Goal: Find specific page/section: Find specific page/section

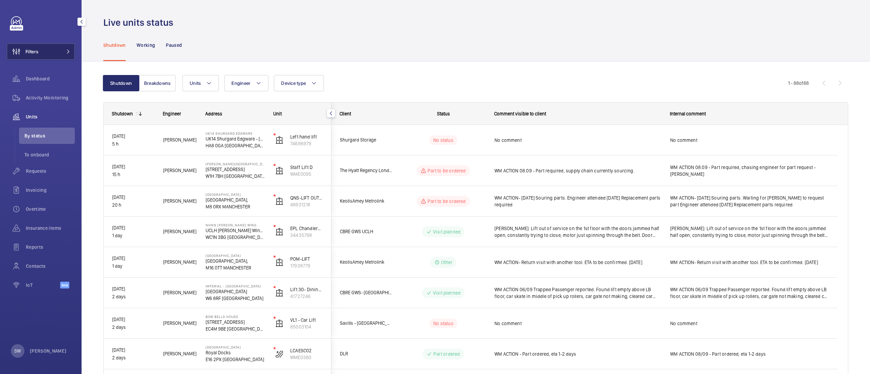
click at [60, 55] on button "Filters" at bounding box center [41, 51] width 68 height 16
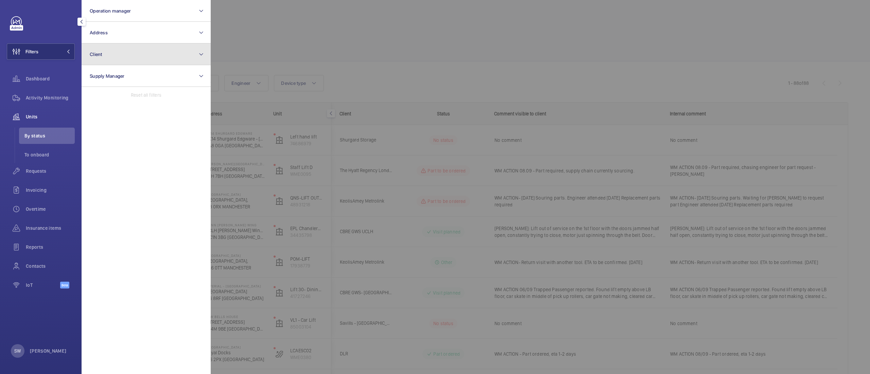
click at [144, 55] on button "Client" at bounding box center [146, 54] width 129 height 22
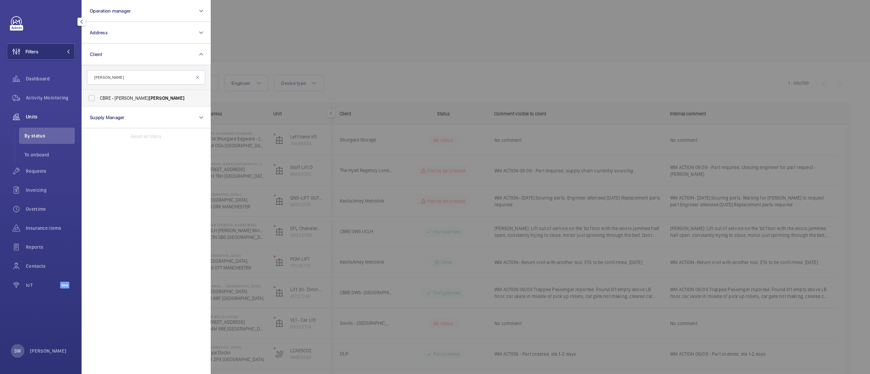
type input "[PERSON_NAME]"
click at [117, 96] on span "CBRE - [PERSON_NAME]" at bounding box center [146, 98] width 93 height 7
click at [99, 96] on input "CBRE - [PERSON_NAME]" at bounding box center [92, 98] width 14 height 14
checkbox input "true"
click at [397, 61] on div at bounding box center [646, 187] width 870 height 374
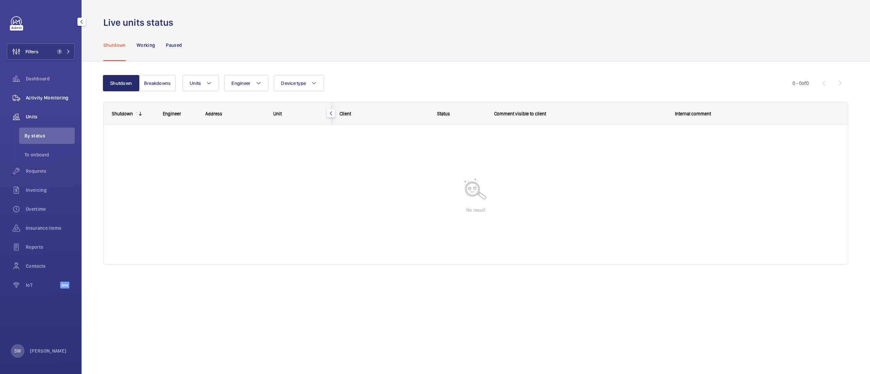
click at [59, 97] on span "Activity Monitoring" at bounding box center [50, 97] width 49 height 7
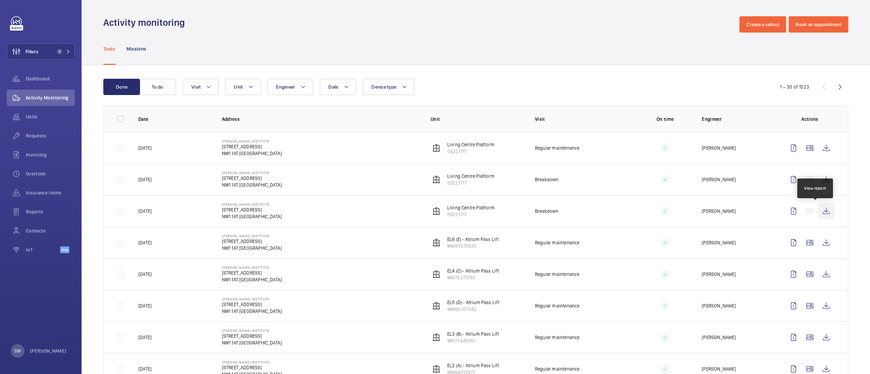
click at [818, 212] on wm-front-icon-button at bounding box center [826, 211] width 16 height 16
click at [818, 179] on wm-front-icon-button at bounding box center [826, 180] width 16 height 16
click at [51, 50] on button "Filters 1" at bounding box center [41, 51] width 68 height 16
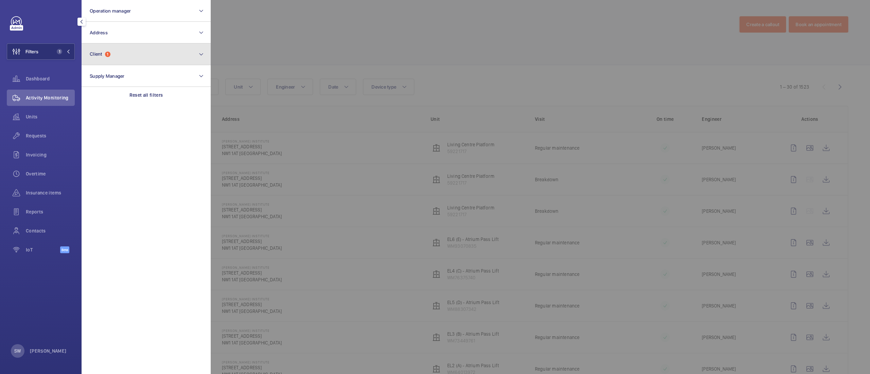
click at [127, 50] on button "Client 1" at bounding box center [146, 54] width 129 height 22
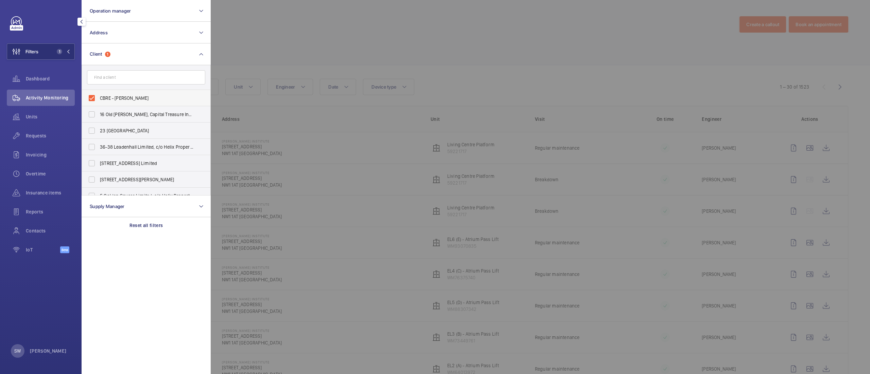
click at [122, 96] on span "CBRE - [PERSON_NAME]" at bounding box center [146, 98] width 93 height 7
click at [99, 96] on input "CBRE - [PERSON_NAME]" at bounding box center [92, 98] width 14 height 14
checkbox input "false"
click at [121, 73] on input "text" at bounding box center [146, 77] width 118 height 14
click at [152, 81] on input "text" at bounding box center [146, 77] width 118 height 14
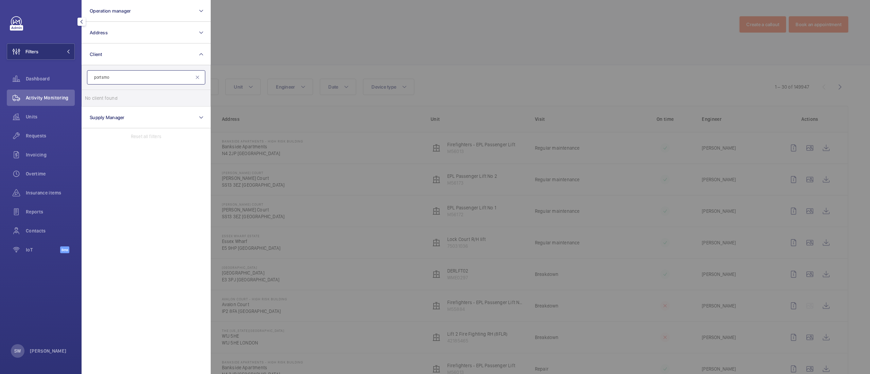
type input "portsm"
type input "reading"
click at [154, 38] on button "Address" at bounding box center [146, 33] width 129 height 22
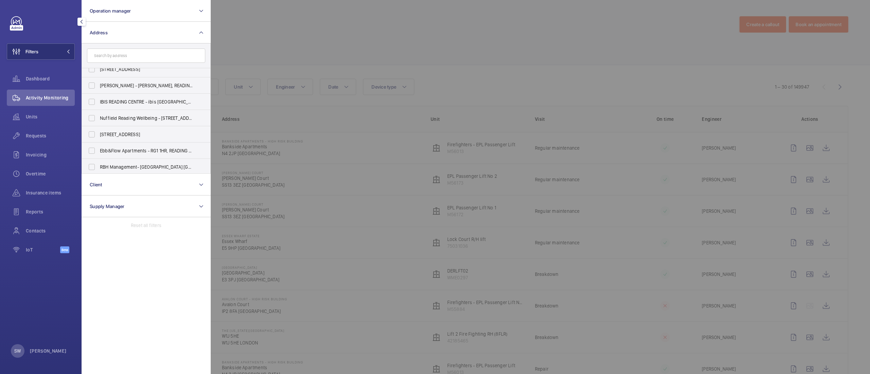
scroll to position [220, 0]
click at [118, 103] on span "IBIS READING CENTRE - ibis [GEOGRAPHIC_DATA]" at bounding box center [146, 100] width 93 height 7
click at [99, 103] on input "IBIS READING CENTRE - ibis [GEOGRAPHIC_DATA]" at bounding box center [92, 101] width 14 height 14
checkbox input "true"
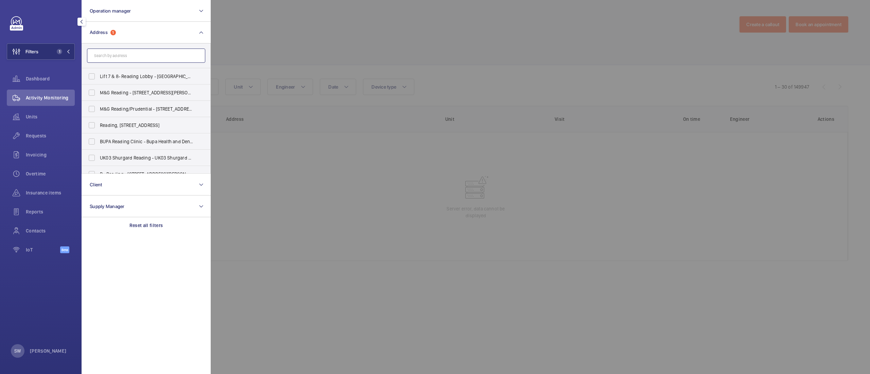
click at [138, 53] on input "text" at bounding box center [146, 56] width 118 height 14
click at [129, 224] on p "Reset all filters" at bounding box center [146, 225] width 34 height 7
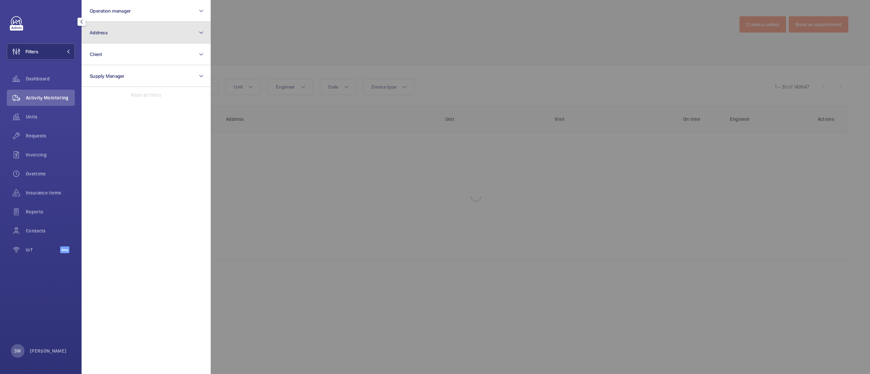
click at [139, 33] on button "Address" at bounding box center [146, 33] width 129 height 22
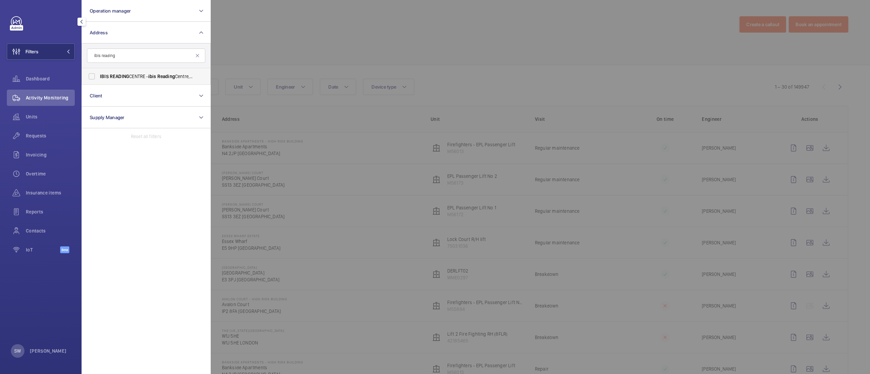
type input "ibis reading"
click at [142, 83] on label "IBIS READING CENTRE - ibis [GEOGRAPHIC_DATA]" at bounding box center [141, 76] width 118 height 16
click at [99, 83] on input "IBIS READING CENTRE - ibis [GEOGRAPHIC_DATA]" at bounding box center [92, 77] width 14 height 14
checkbox input "true"
click at [359, 75] on div at bounding box center [646, 187] width 870 height 374
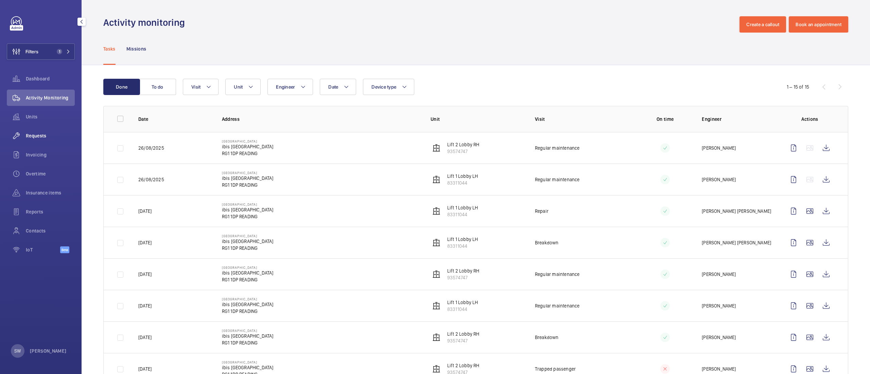
click at [50, 130] on div "Requests" at bounding box center [41, 136] width 68 height 16
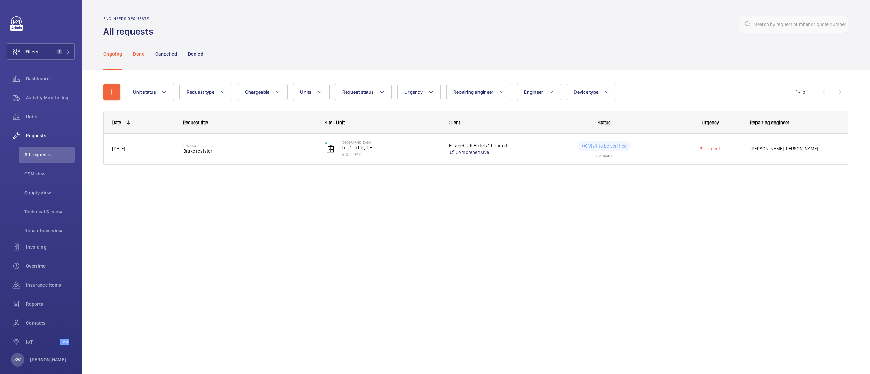
click at [140, 52] on p "Done" at bounding box center [138, 54] width 11 height 7
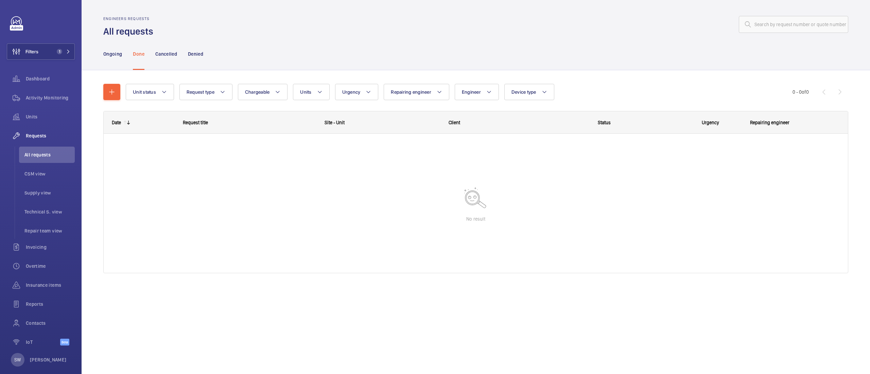
click at [152, 53] on nav "Ongoing Done Cancelled Denied" at bounding box center [153, 54] width 100 height 32
click at [162, 53] on p "Cancelled" at bounding box center [166, 54] width 22 height 7
click at [192, 53] on p "Denied" at bounding box center [195, 54] width 15 height 7
